Goal: Information Seeking & Learning: Learn about a topic

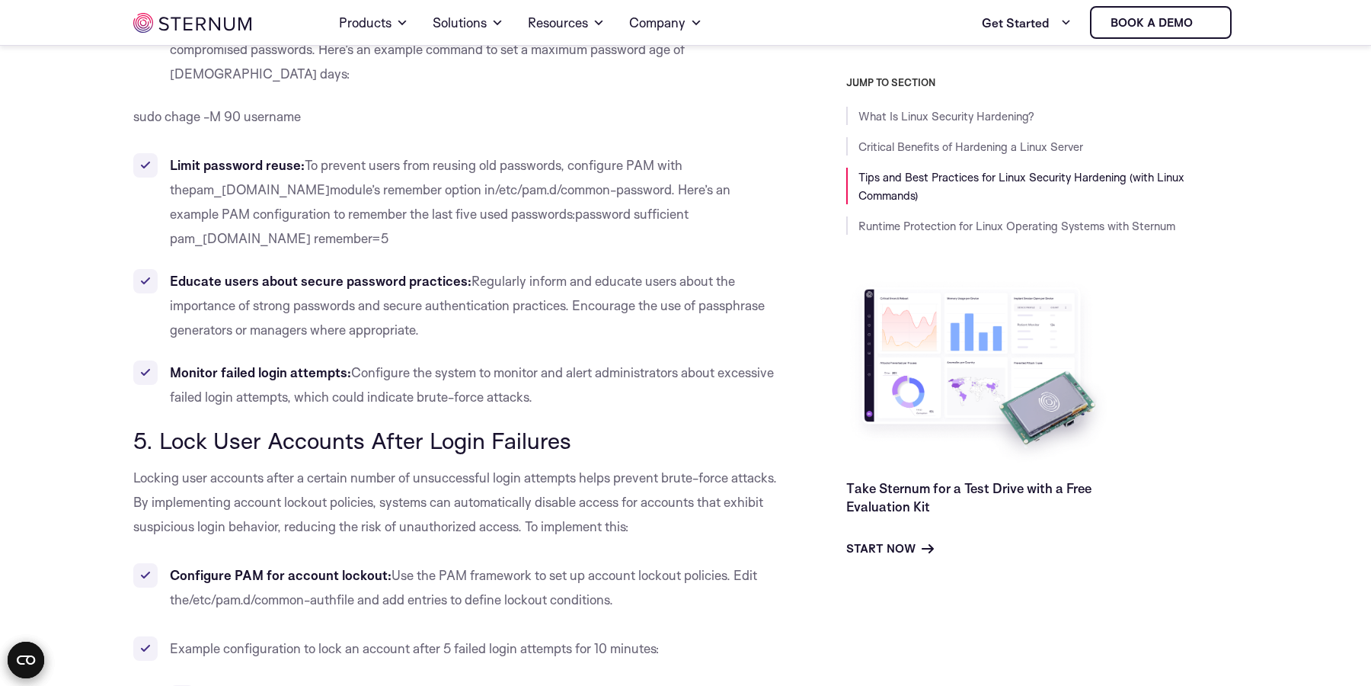
scroll to position [4238, 0]
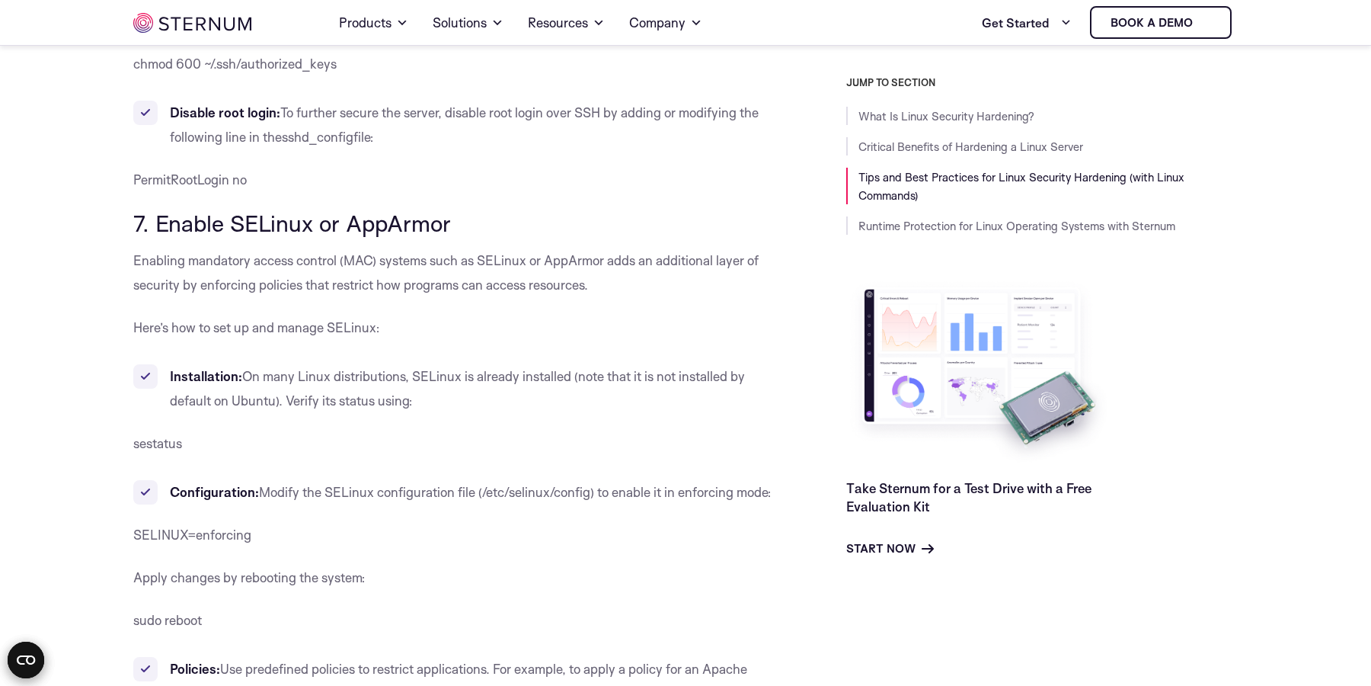
scroll to position [5801, 0]
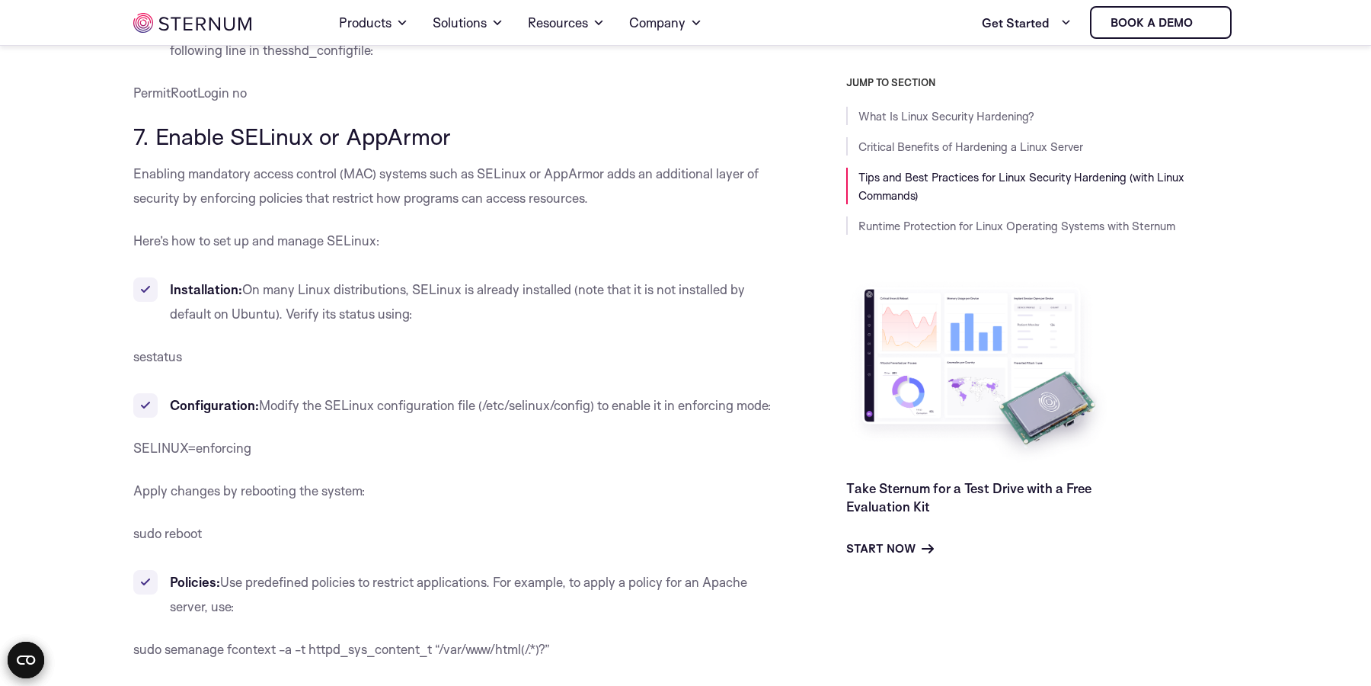
click at [716, 344] on p "sestatus" at bounding box center [455, 356] width 644 height 24
drag, startPoint x: 136, startPoint y: 306, endPoint x: 181, endPoint y: 307, distance: 44.9
click at [181, 348] on span "sestatus" at bounding box center [157, 356] width 49 height 16
copy span "sestatus"
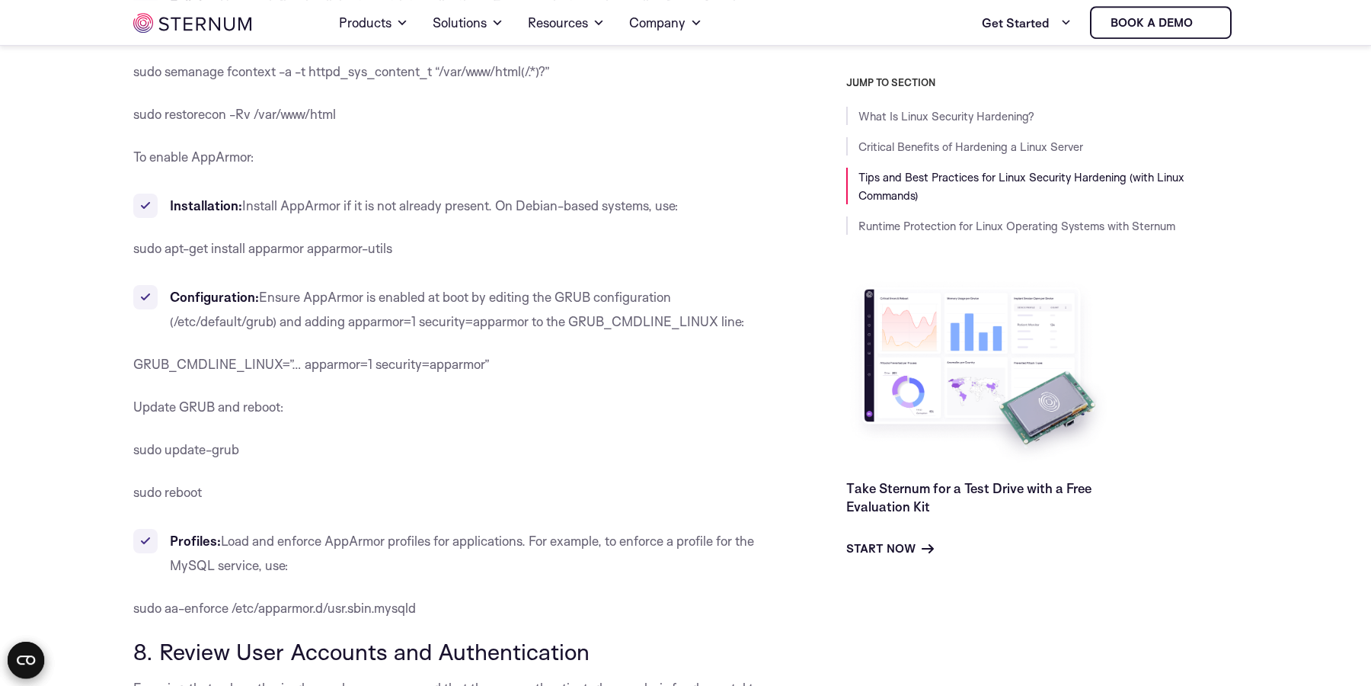
scroll to position [6409, 0]
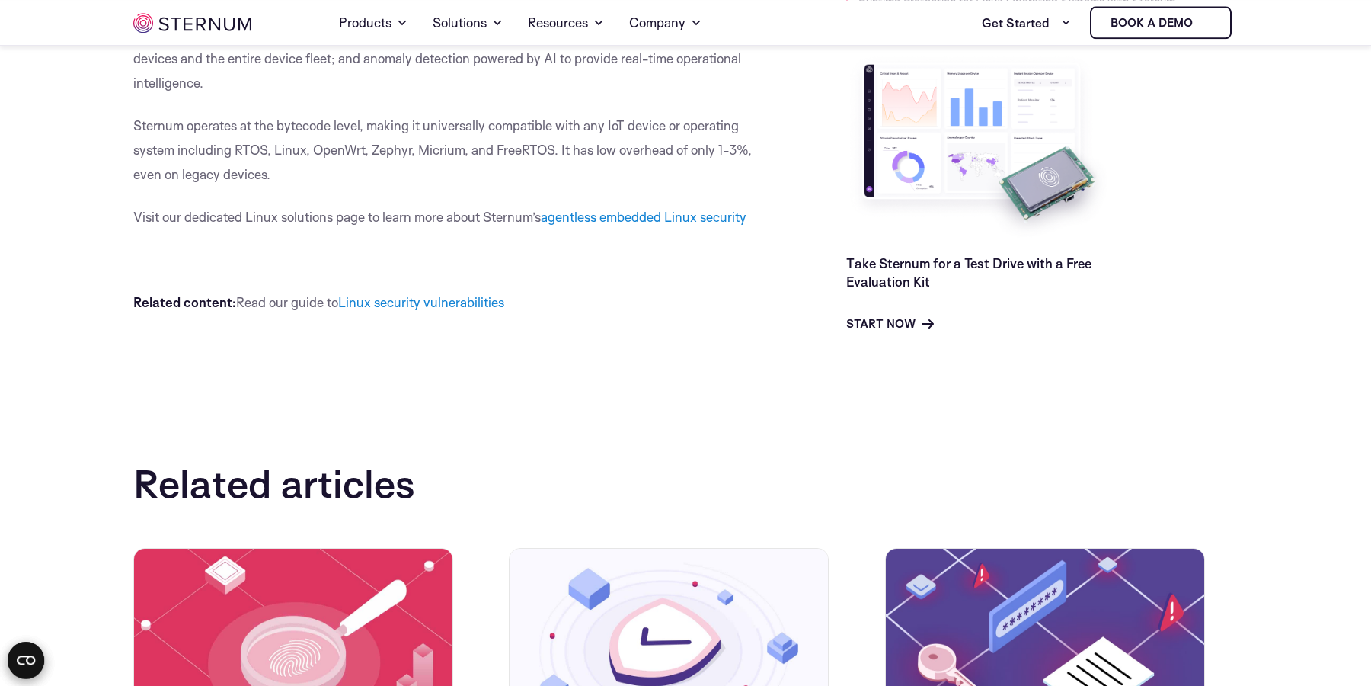
scroll to position [15700, 0]
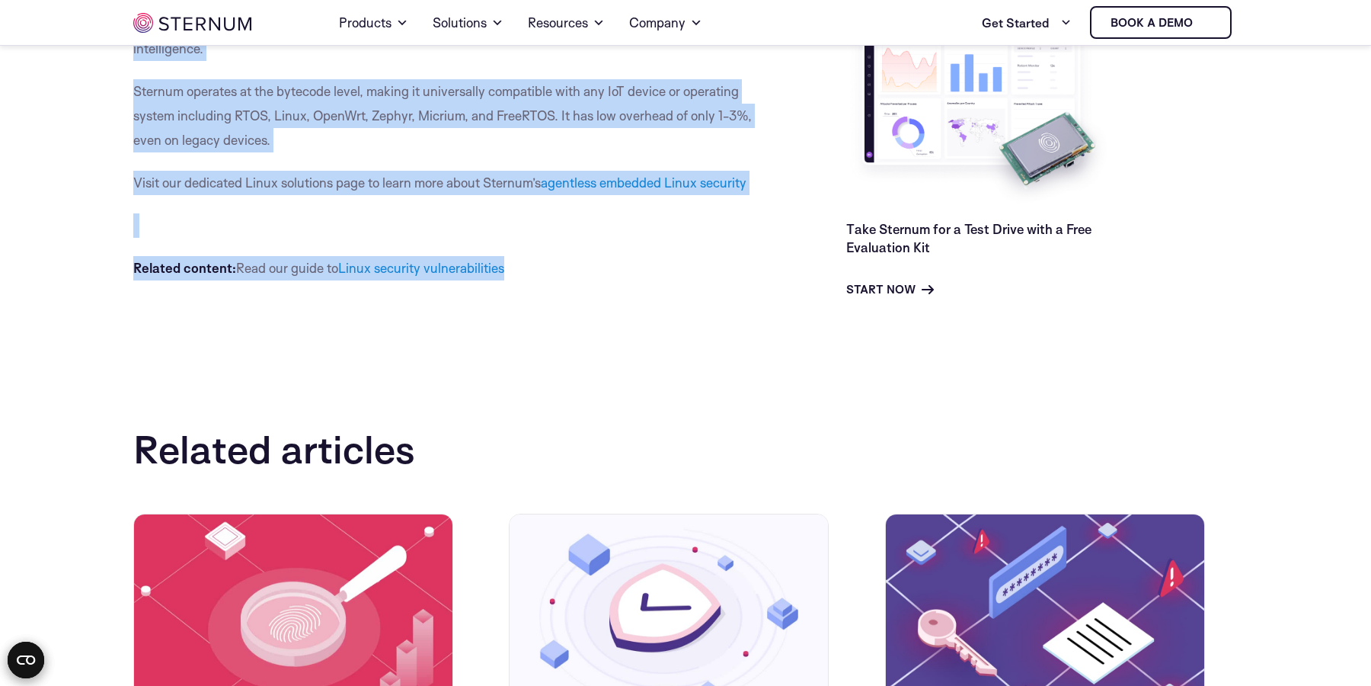
drag, startPoint x: 133, startPoint y: 193, endPoint x: 600, endPoint y: 204, distance: 467.1
copy div "Lore Ip Dolor Sitametc Adipiscin? Elits doeiusmo temporinc utlabore etdoloremag…"
